Goal: Information Seeking & Learning: Learn about a topic

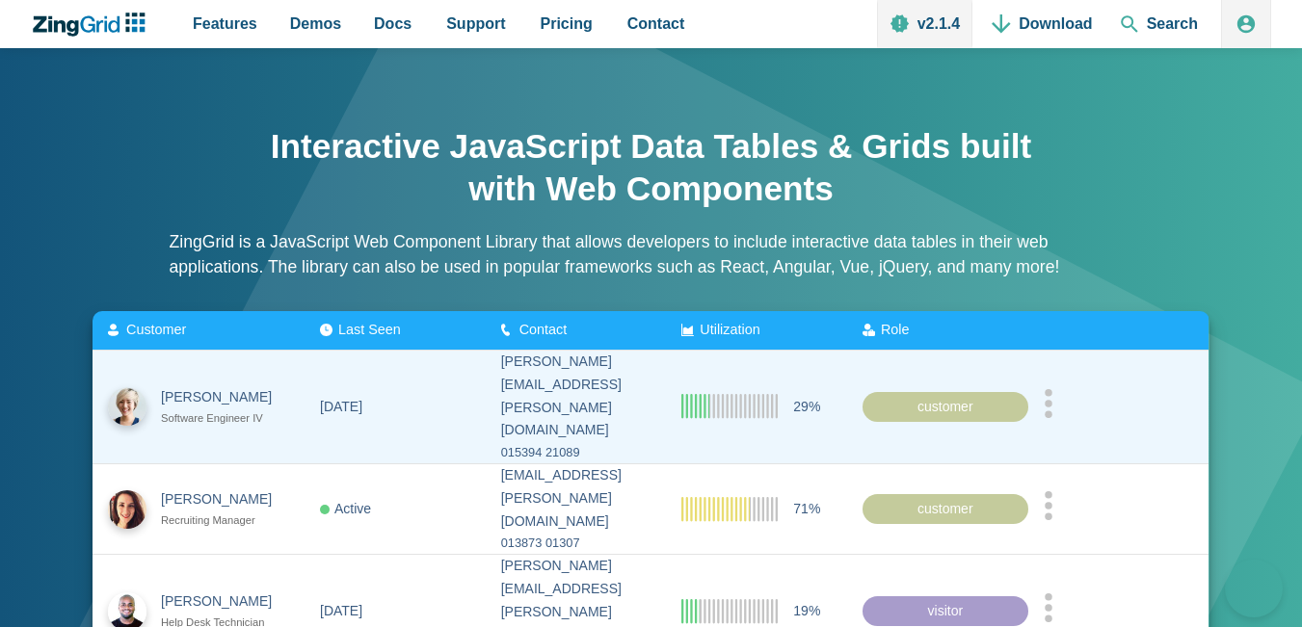
click at [1053, 400] on circle "App Content" at bounding box center [1049, 404] width 8 height 8
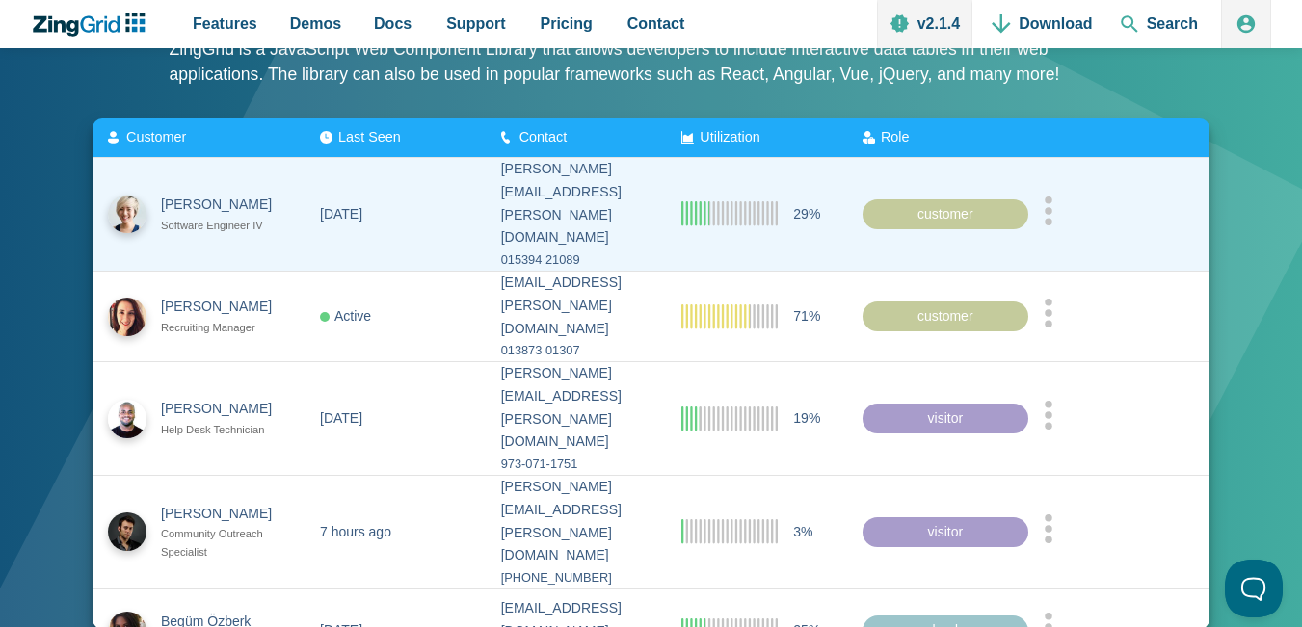
scroll to position [193, 0]
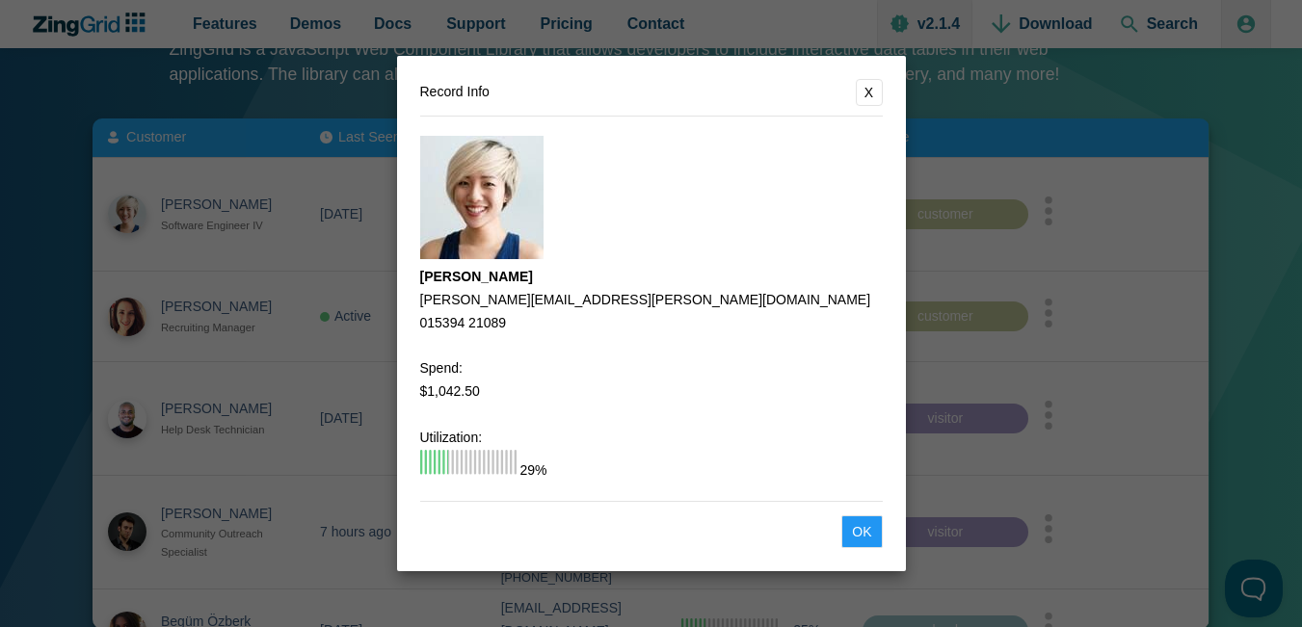
click at [1017, 319] on dialog "Record Info X [PERSON_NAME] [PERSON_NAME][EMAIL_ADDRESS][PERSON_NAME][DOMAIN_NA…" at bounding box center [651, 313] width 1302 height 627
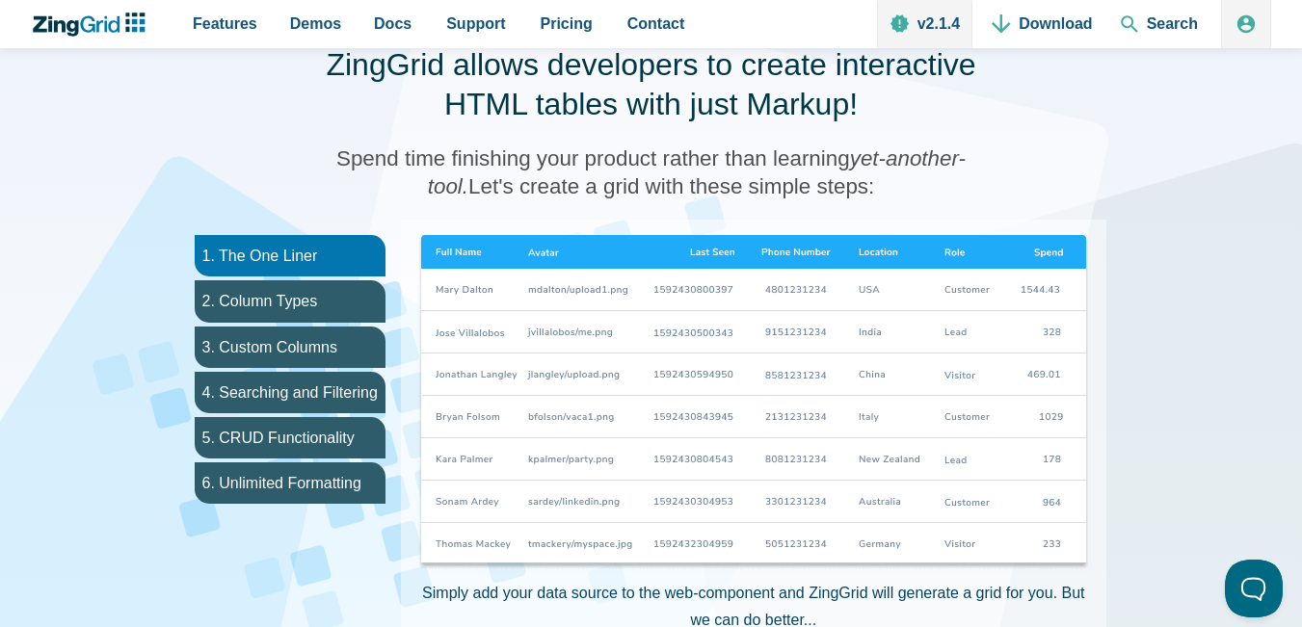
scroll to position [964, 0]
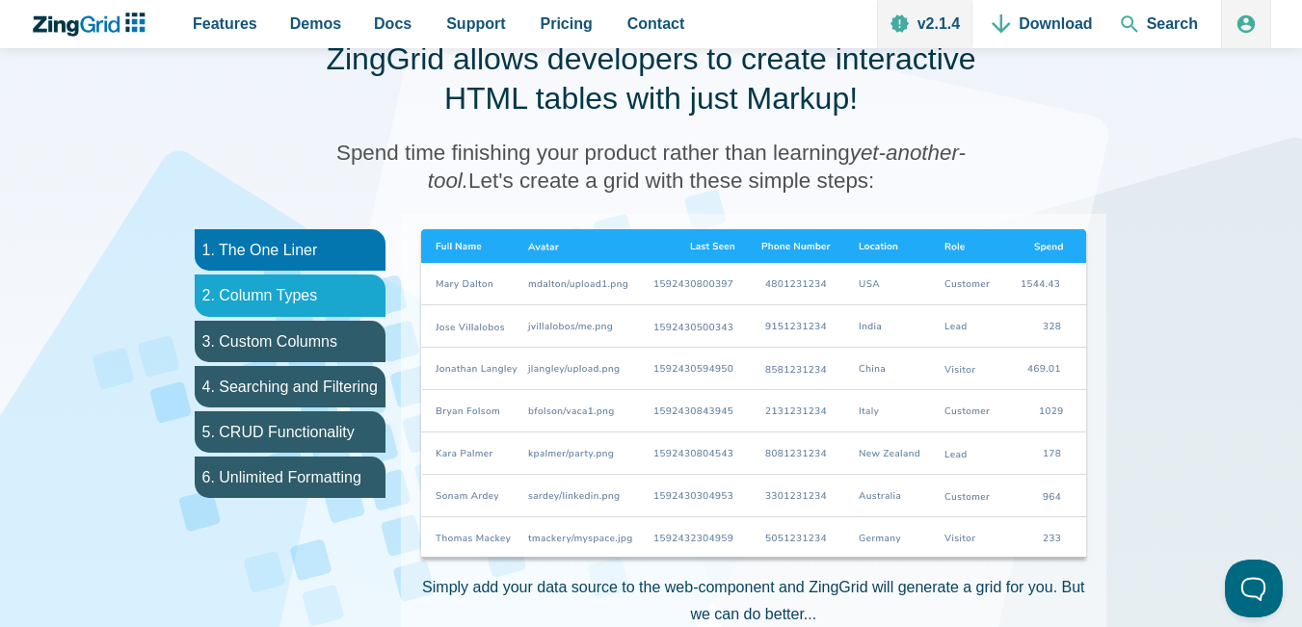
click at [351, 284] on li "2. Column Types" at bounding box center [290, 295] width 191 height 41
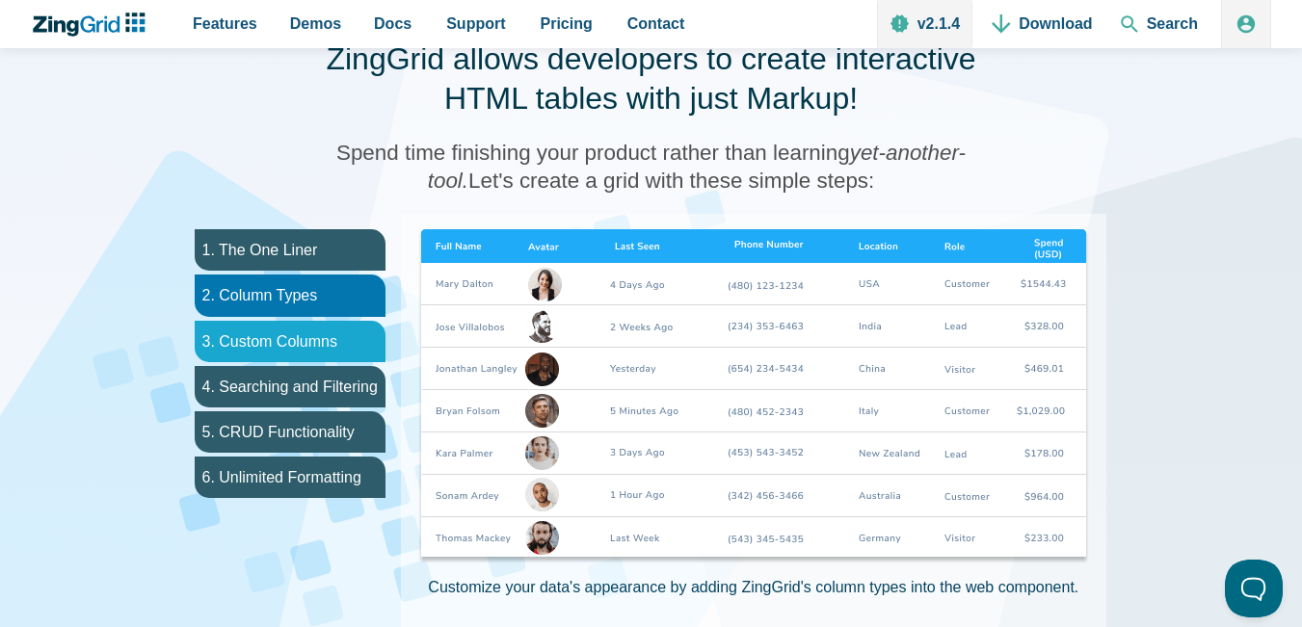
click at [348, 337] on li "3. Custom Columns" at bounding box center [290, 341] width 191 height 41
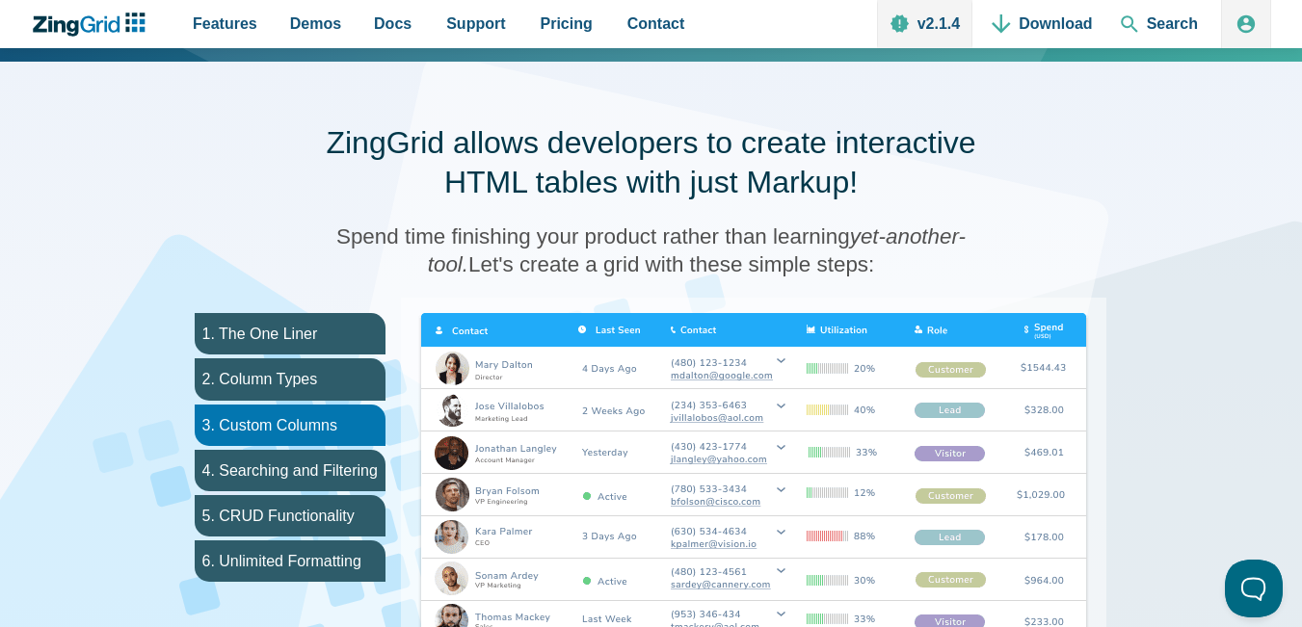
scroll to position [867, 0]
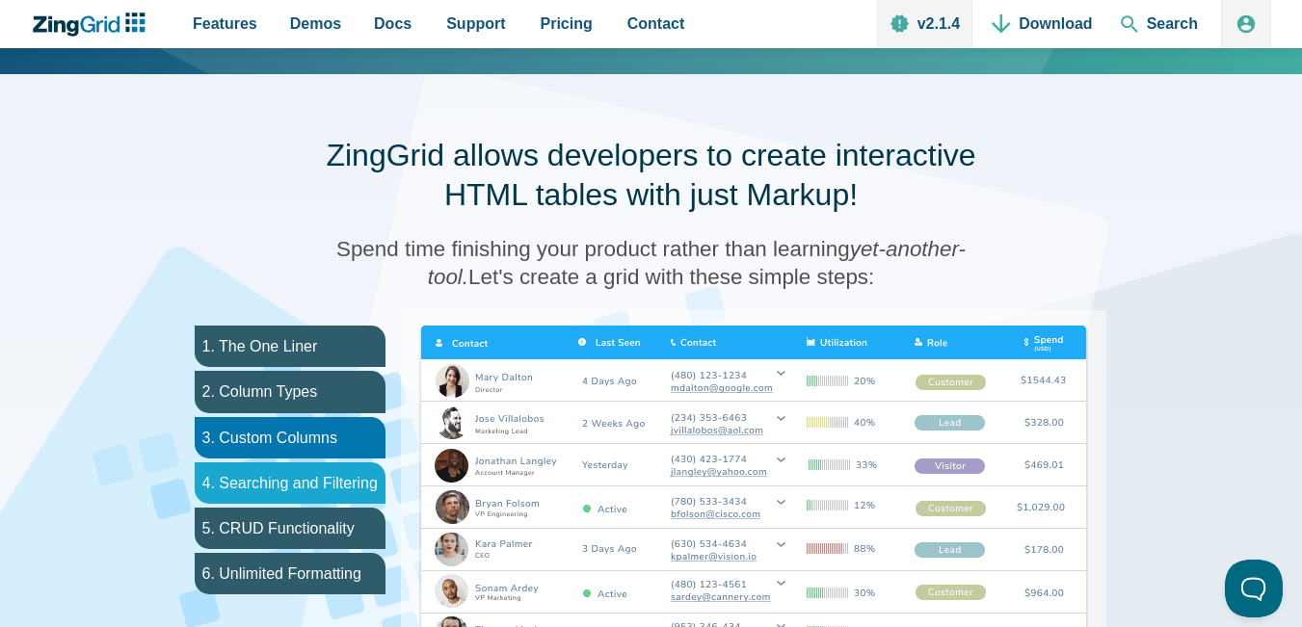
click at [332, 484] on li "4. Searching and Filtering" at bounding box center [290, 483] width 191 height 41
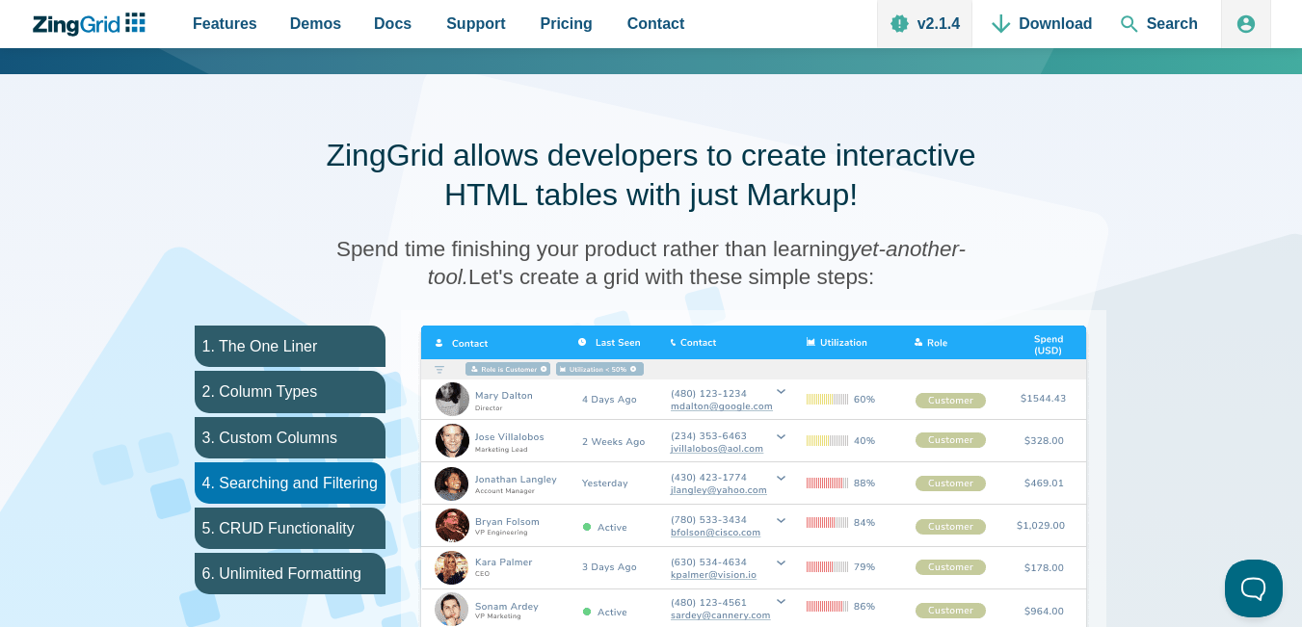
scroll to position [964, 0]
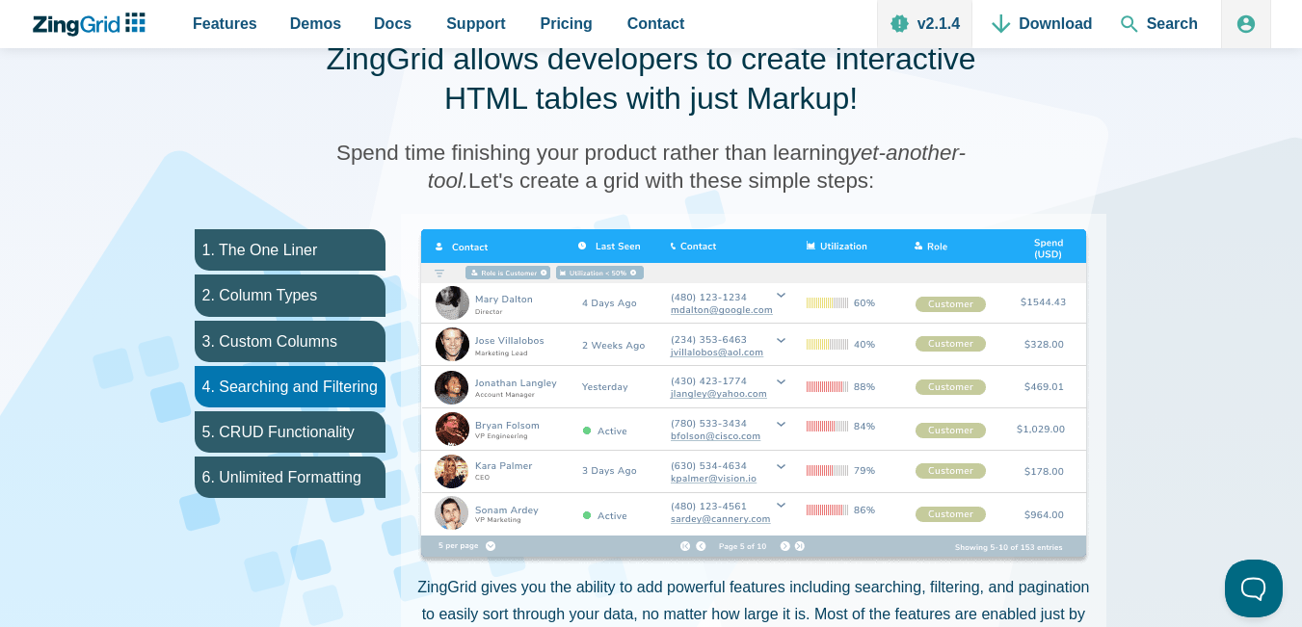
click at [527, 273] on img "App Content" at bounding box center [753, 397] width 675 height 337
click at [533, 271] on img "App Content" at bounding box center [753, 397] width 675 height 337
click at [558, 323] on img "App Content" at bounding box center [753, 397] width 675 height 337
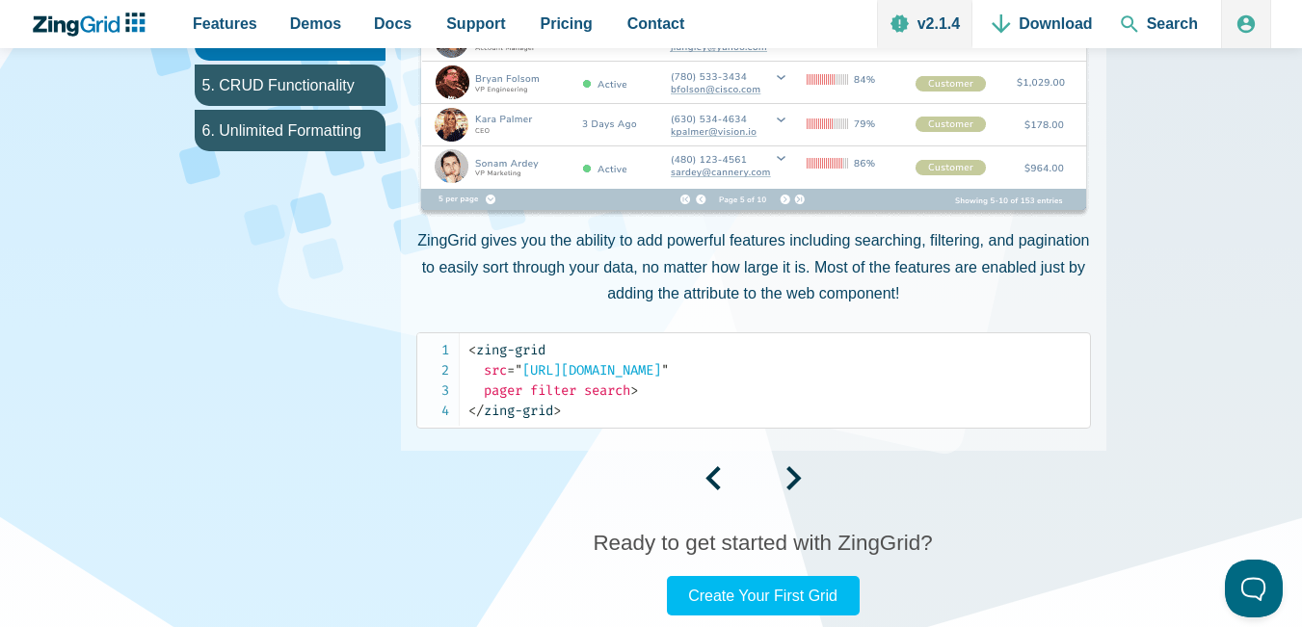
scroll to position [1157, 0]
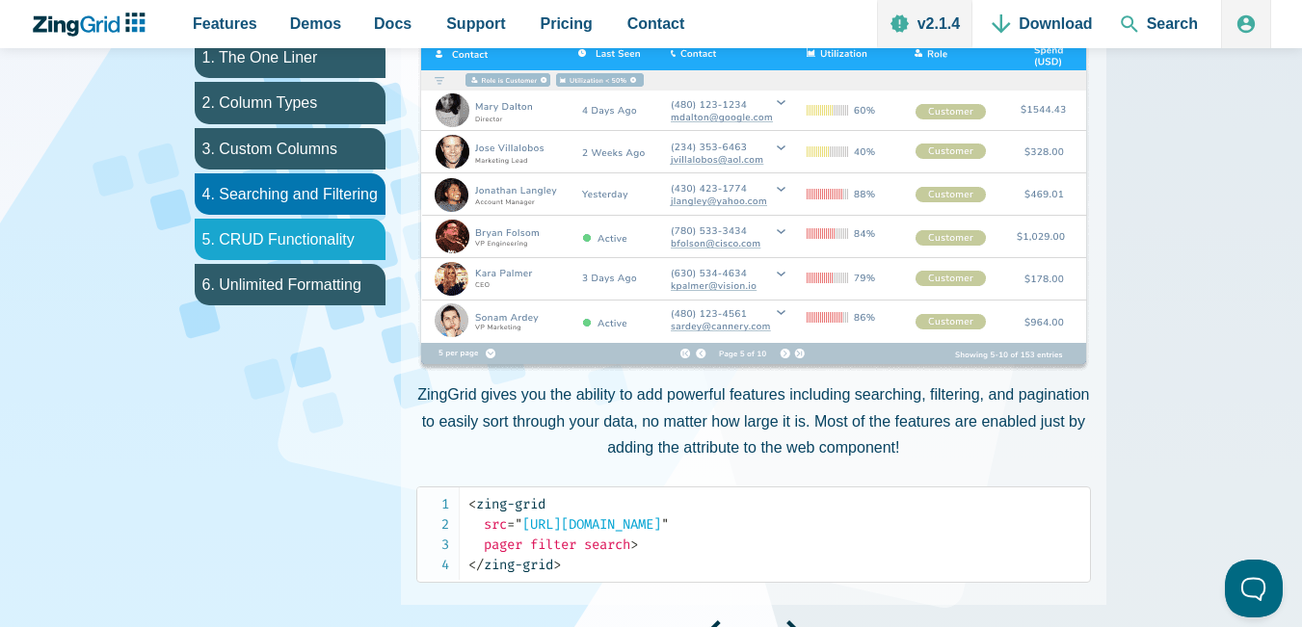
click at [263, 226] on li "5. CRUD Functionality" at bounding box center [290, 239] width 191 height 41
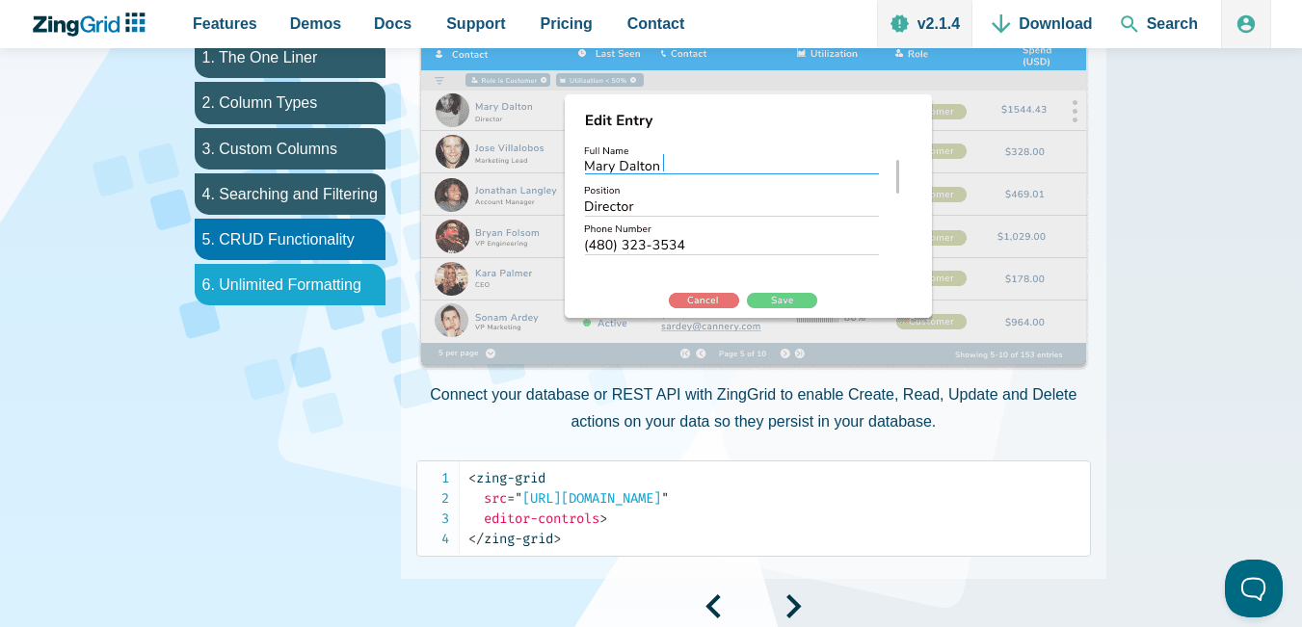
click at [380, 299] on li "6. Unlimited Formatting" at bounding box center [290, 284] width 191 height 41
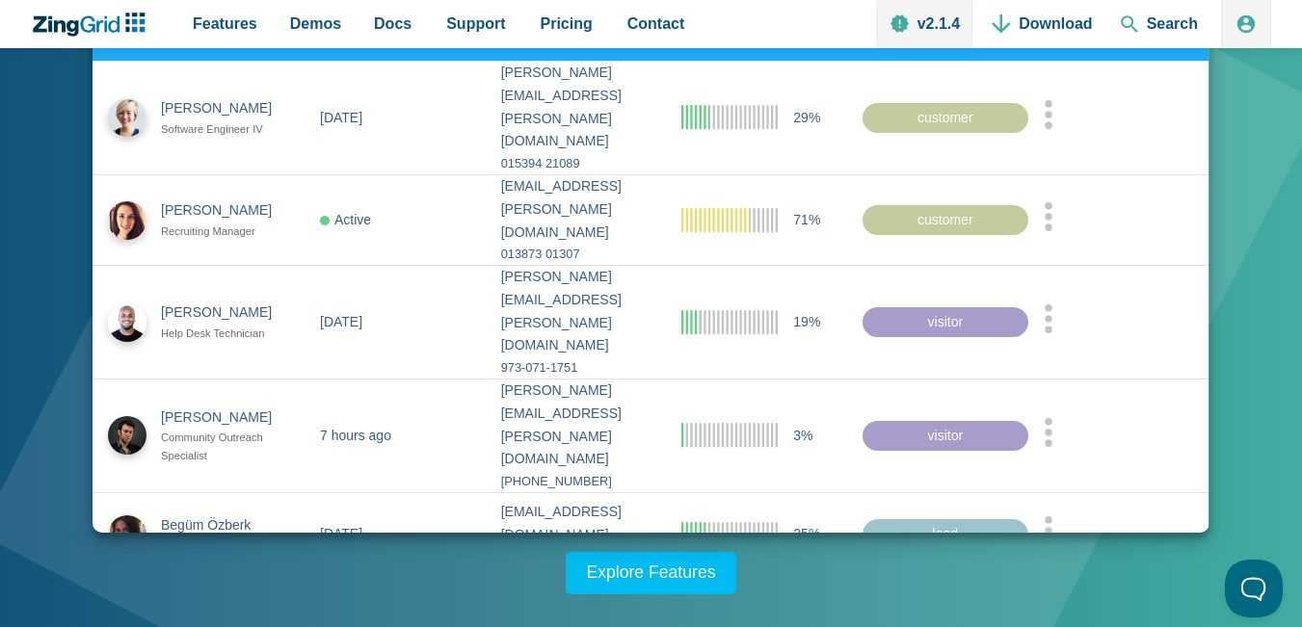
scroll to position [0, 0]
